Goal: Check status: Check status

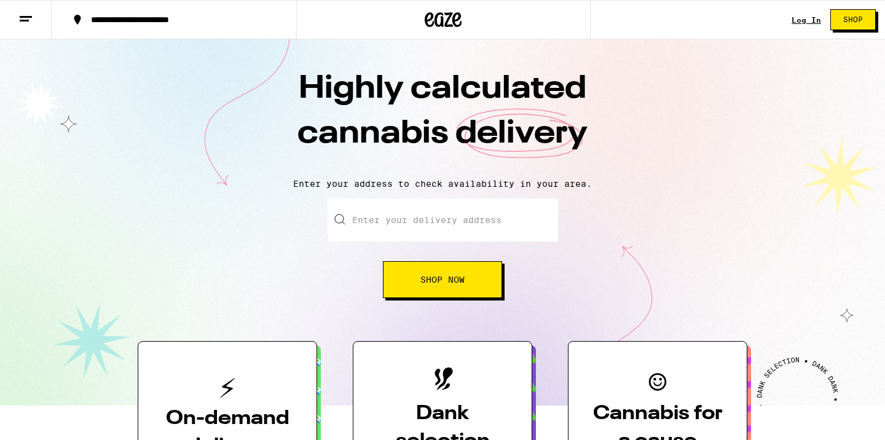
click at [805, 19] on link "Log In" at bounding box center [805, 20] width 29 height 8
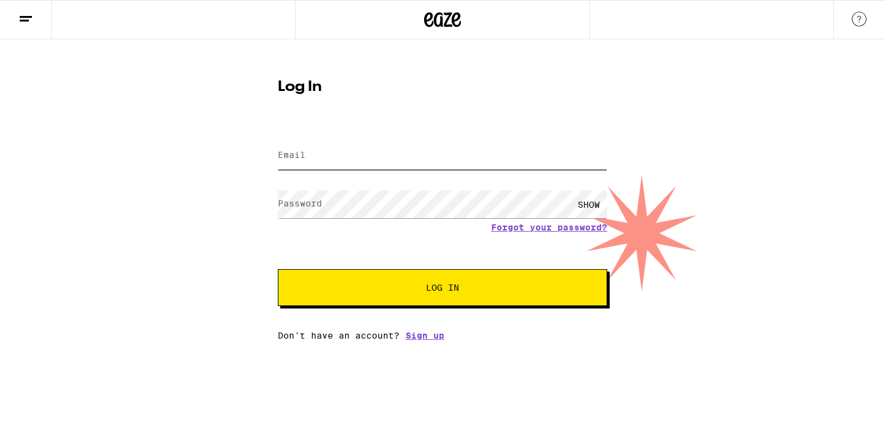
click at [471, 167] on input "Email" at bounding box center [442, 156] width 329 height 28
drag, startPoint x: 439, startPoint y: 162, endPoint x: 253, endPoint y: 166, distance: 186.2
click at [253, 167] on div "Log In Email Email [EMAIL_ADDRESS][DOMAIN_NAME] Password Password SHOW Forgot y…" at bounding box center [442, 189] width 885 height 301
type input "[EMAIL_ADDRESS][DOMAIN_NAME]"
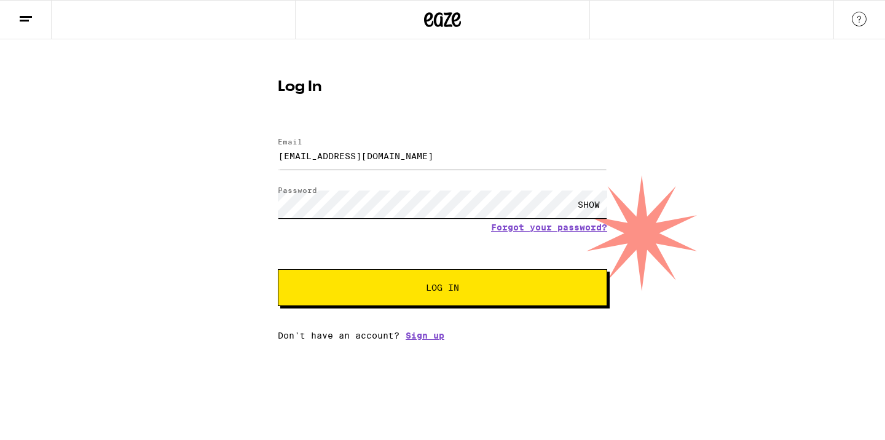
click at [278, 269] on button "Log In" at bounding box center [442, 287] width 329 height 37
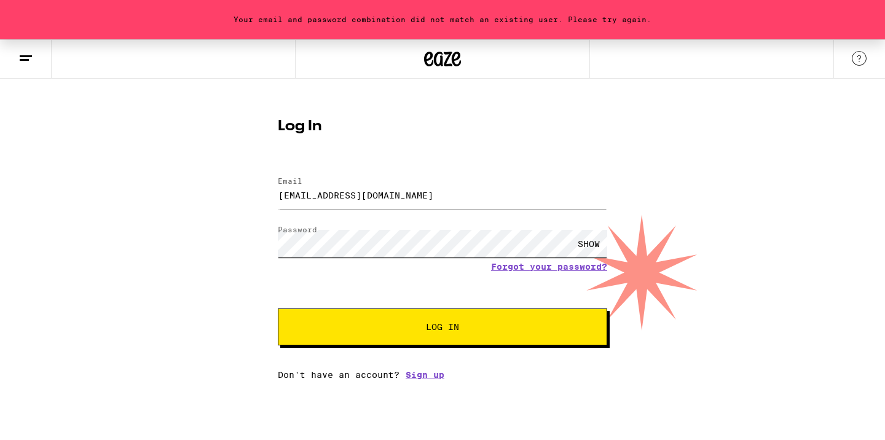
click at [236, 245] on div "Your email and password combination did not match an existing user. Please try …" at bounding box center [442, 209] width 885 height 340
click at [278, 308] on button "Log In" at bounding box center [442, 326] width 329 height 37
click at [256, 248] on div "Your email and password combination did not match an existing user. Please try …" at bounding box center [442, 209] width 885 height 340
click at [278, 308] on button "Log In" at bounding box center [442, 326] width 329 height 37
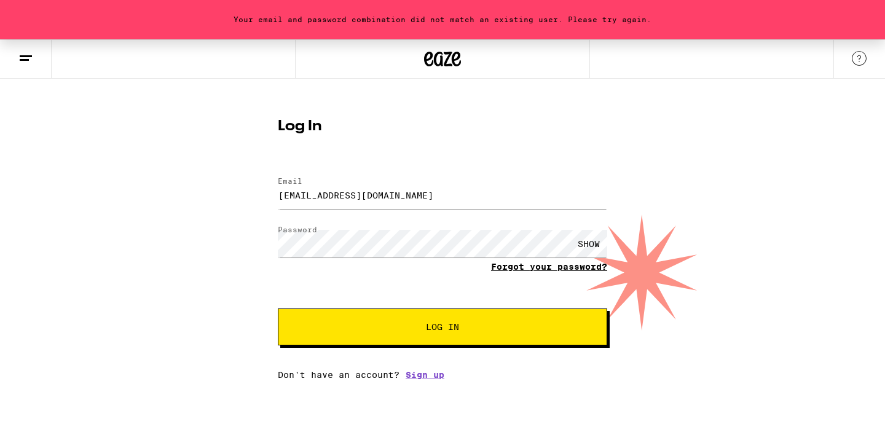
click at [497, 269] on link "Forgot your password?" at bounding box center [549, 267] width 116 height 10
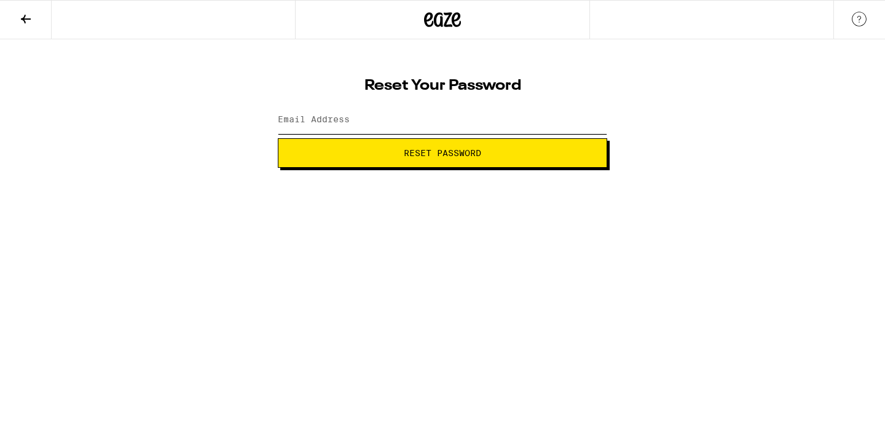
click at [405, 117] on input "Email Address" at bounding box center [442, 120] width 329 height 28
type input "[EMAIL_ADDRESS][DOMAIN_NAME]"
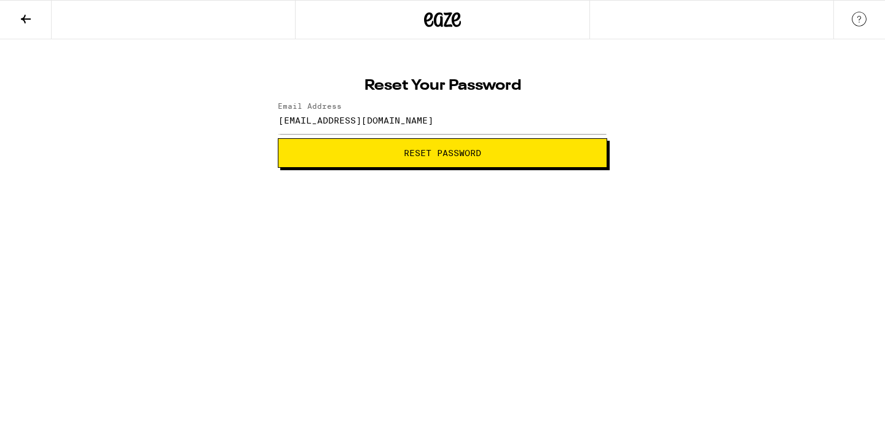
click at [397, 156] on span "Reset Password" at bounding box center [442, 153] width 308 height 9
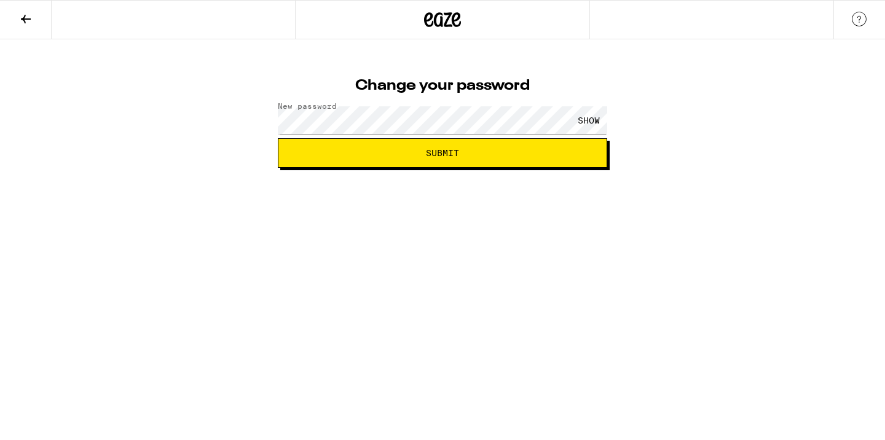
click at [590, 115] on div "SHOW" at bounding box center [588, 120] width 37 height 28
click at [562, 148] on button "Submit" at bounding box center [442, 152] width 329 height 29
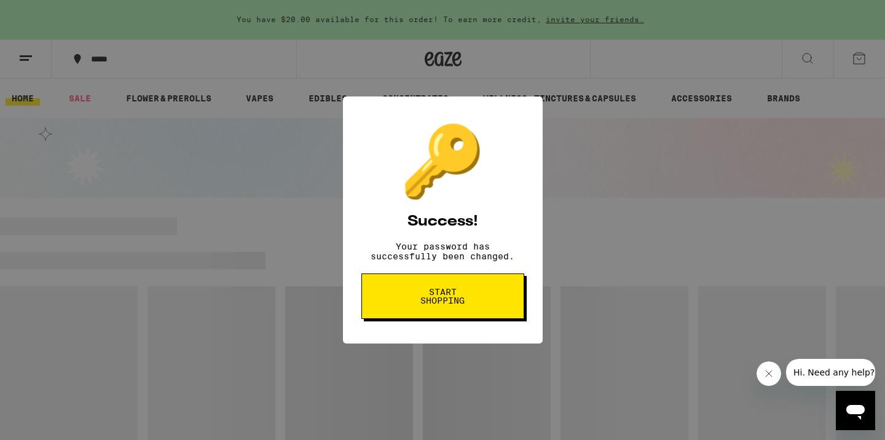
click at [509, 309] on button "Start shopping" at bounding box center [442, 295] width 163 height 45
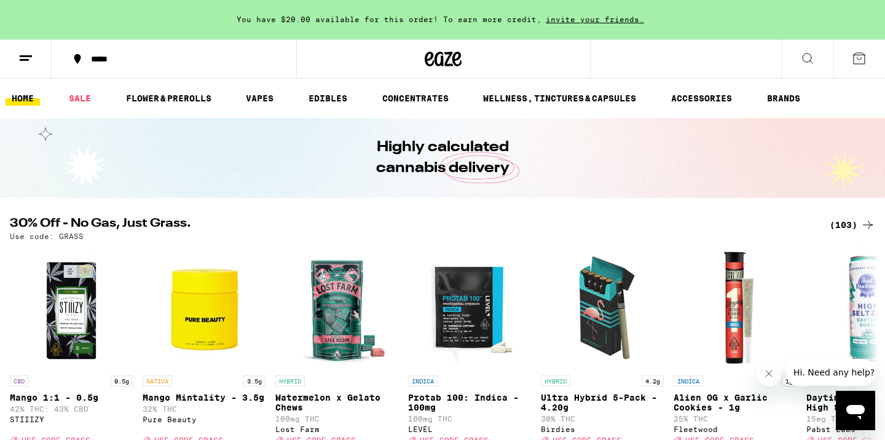
click at [32, 61] on icon at bounding box center [25, 58] width 15 height 15
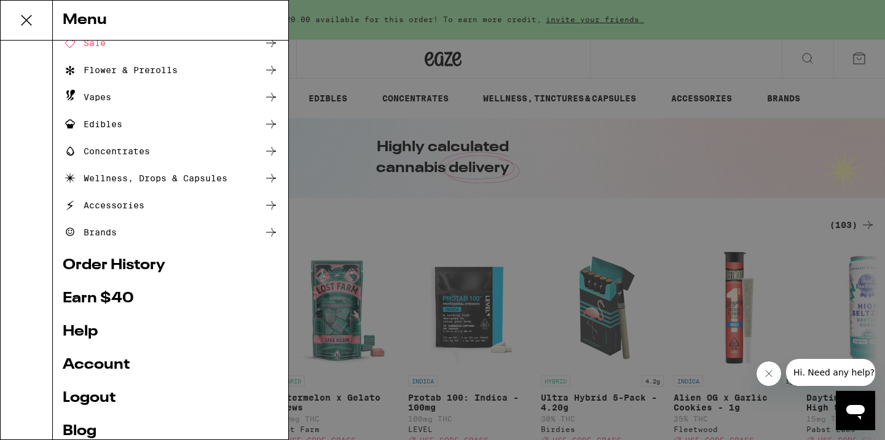
scroll to position [125, 0]
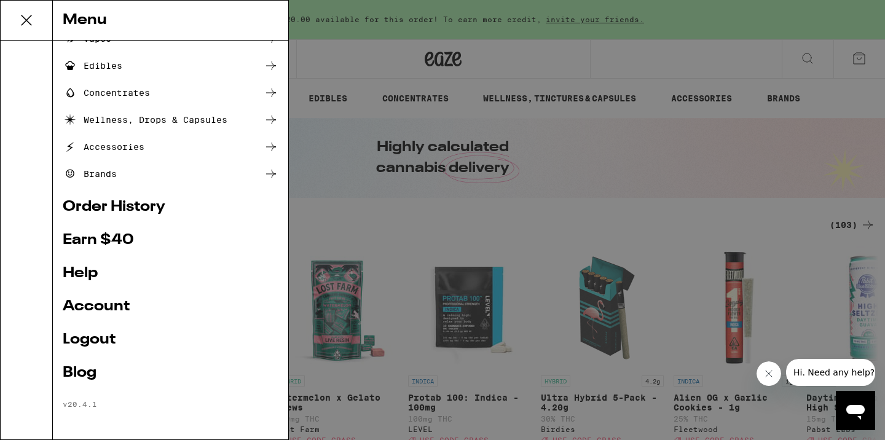
click at [137, 208] on link "Order History" at bounding box center [171, 207] width 216 height 15
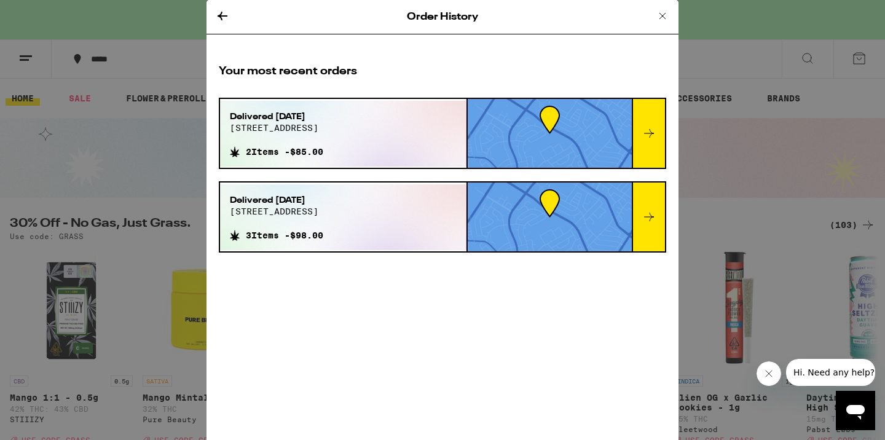
click at [366, 129] on div "Delivered Apr 22, 2025 6056 madelaine dr 2 Items - $85.00" at bounding box center [343, 134] width 246 height 66
click at [648, 124] on div at bounding box center [648, 133] width 33 height 69
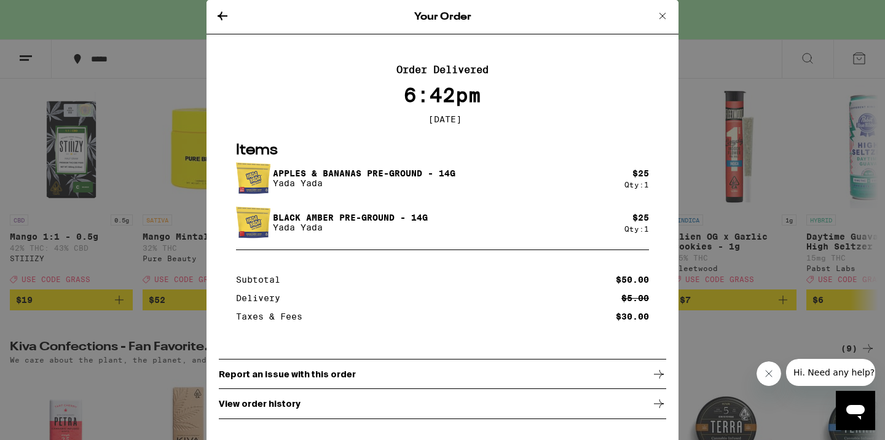
scroll to position [159, 0]
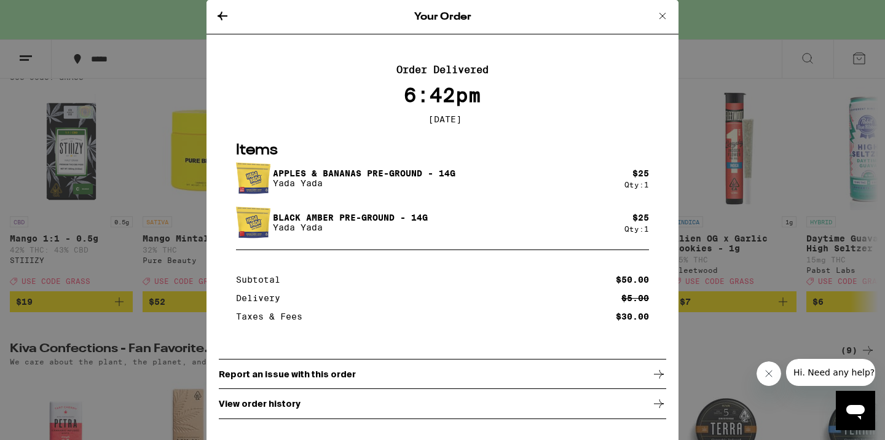
click at [224, 16] on icon at bounding box center [222, 16] width 15 height 15
